Goal: Book appointment/travel/reservation

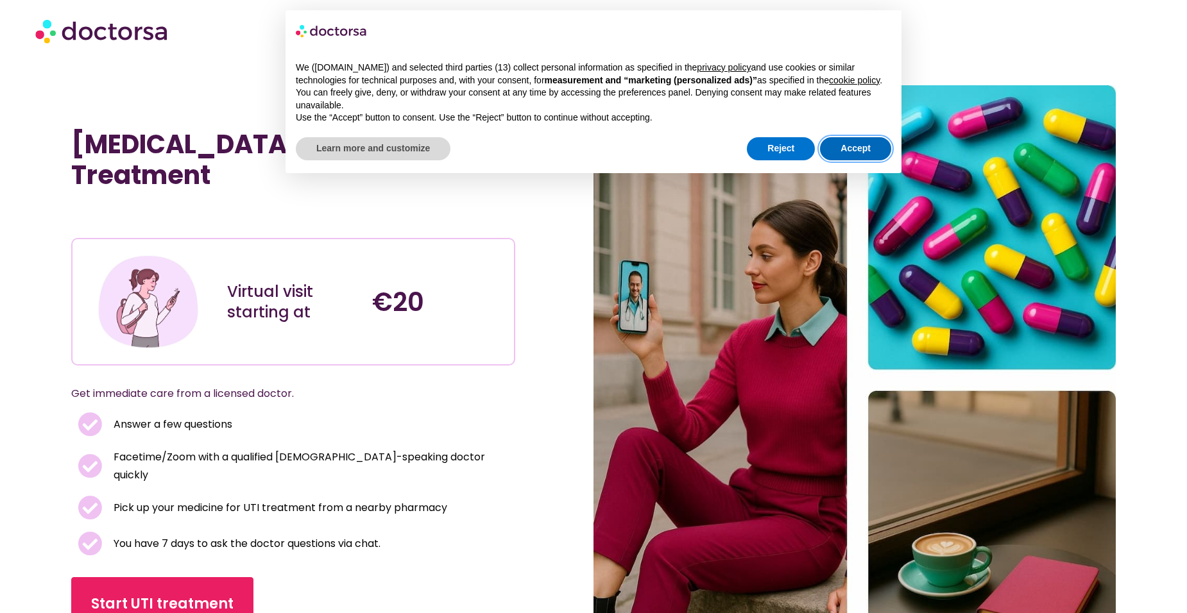
click at [858, 157] on button "Accept" at bounding box center [855, 148] width 71 height 23
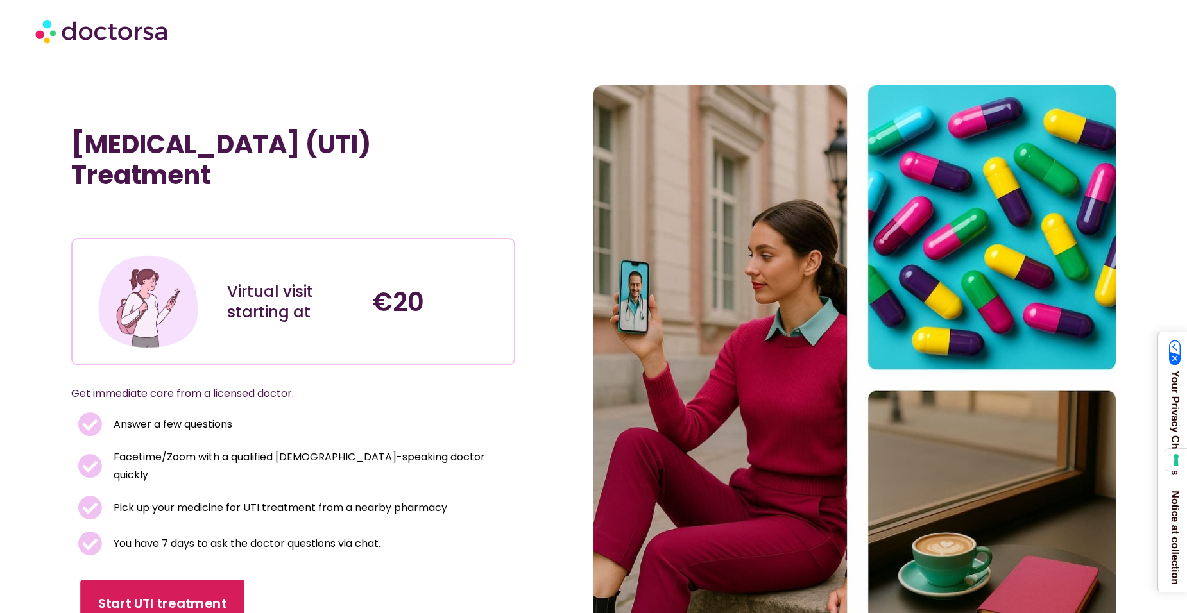
click at [119, 595] on span "Start UTI treatment" at bounding box center [162, 604] width 128 height 19
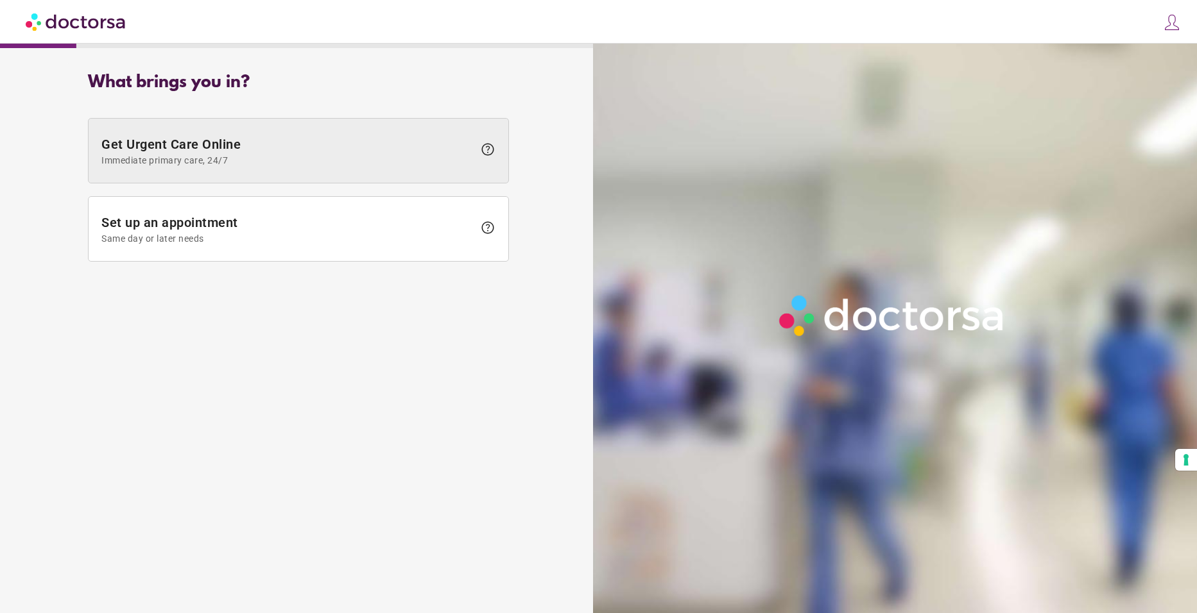
click at [287, 165] on span "Immediate primary care, 24/7" at bounding box center [287, 160] width 372 height 10
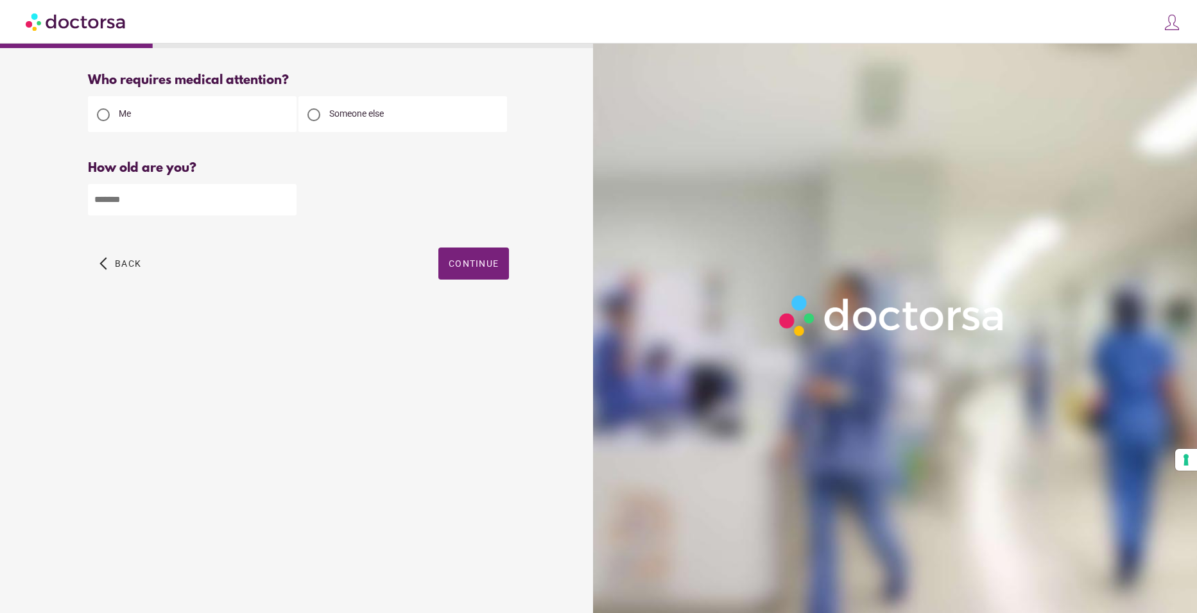
click at [248, 108] on div "Me" at bounding box center [192, 114] width 209 height 36
click at [244, 210] on input "number" at bounding box center [192, 199] width 209 height 31
type input "**"
click at [483, 274] on span "button" at bounding box center [473, 264] width 71 height 32
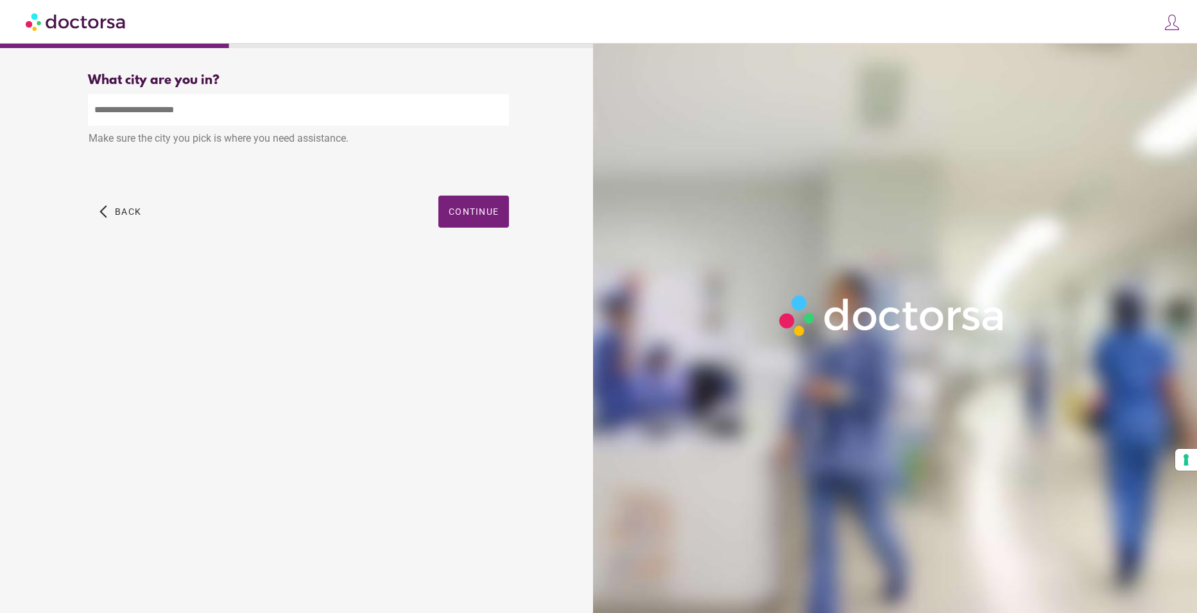
click at [194, 109] on input "text" at bounding box center [298, 109] width 421 height 31
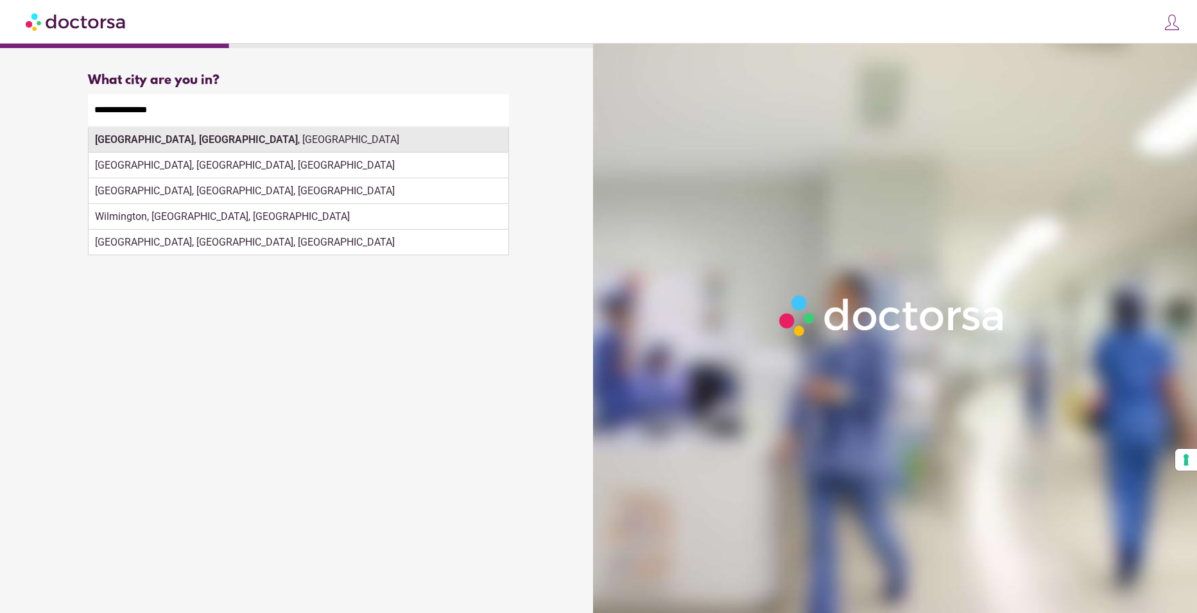
click at [218, 140] on div "Wilmington, MA , USA" at bounding box center [299, 140] width 420 height 26
type input "**********"
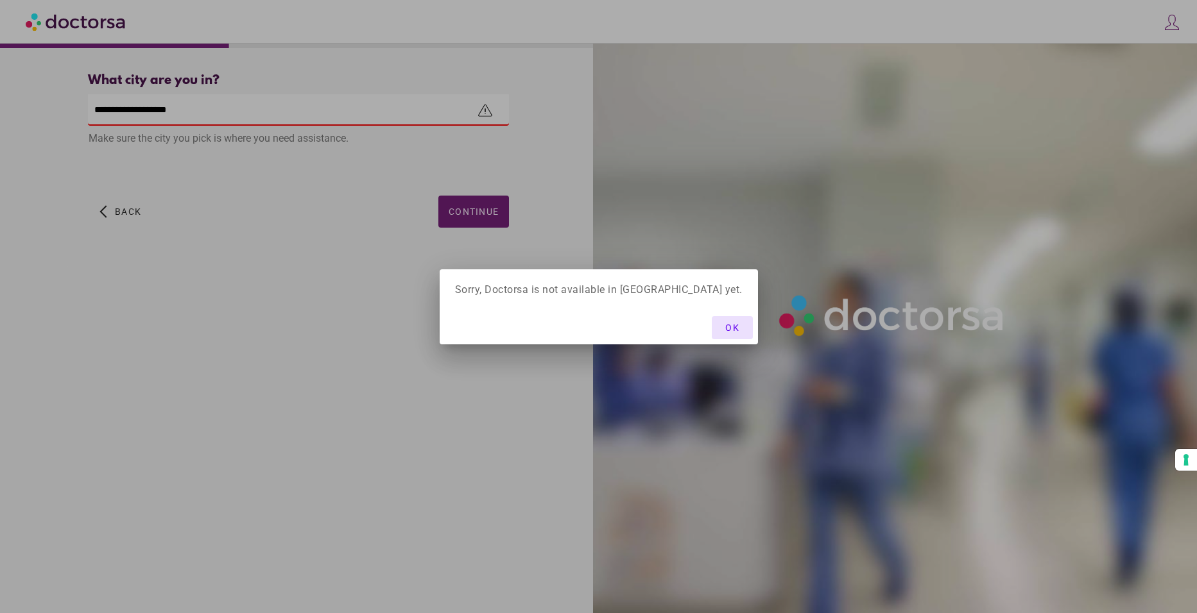
click at [720, 334] on span "button" at bounding box center [732, 327] width 41 height 23
